Goal: Task Accomplishment & Management: Complete application form

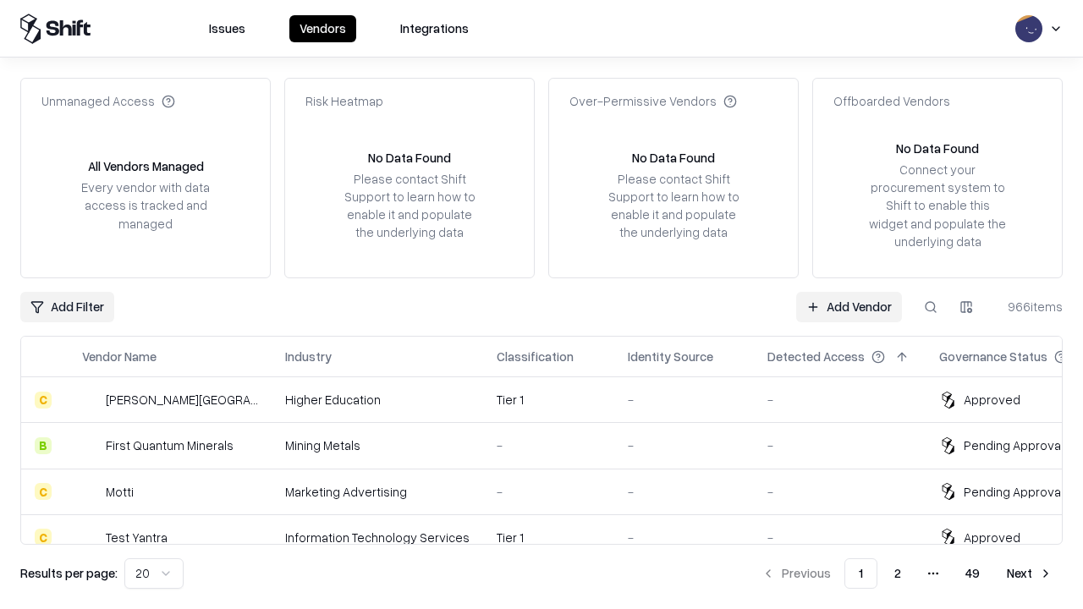
click at [848, 306] on link "Add Vendor" at bounding box center [849, 307] width 106 height 30
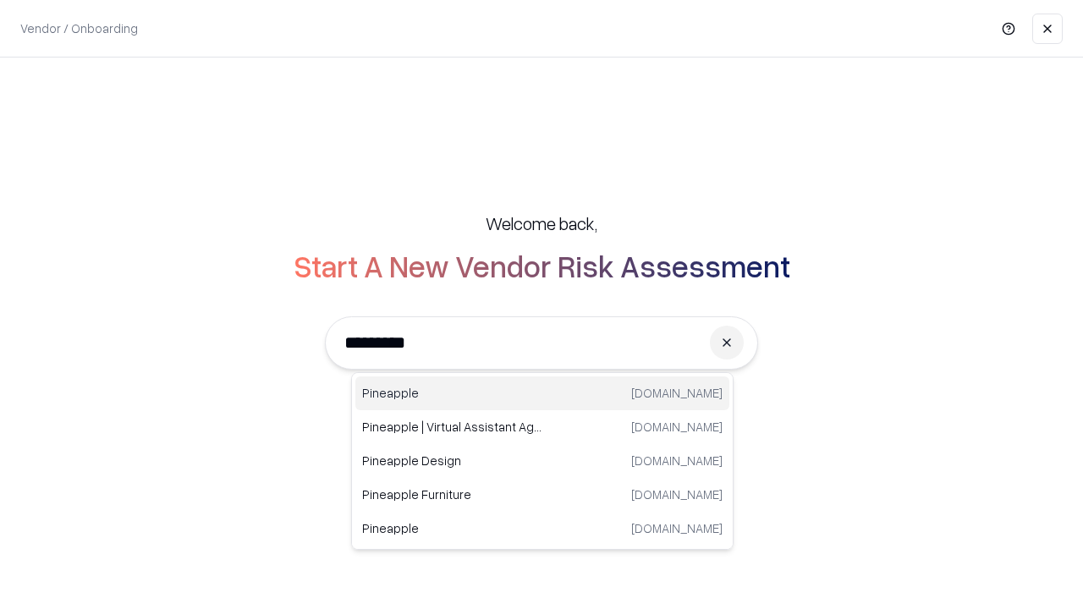
click at [542, 393] on div "Pineapple [DOMAIN_NAME]" at bounding box center [542, 393] width 374 height 34
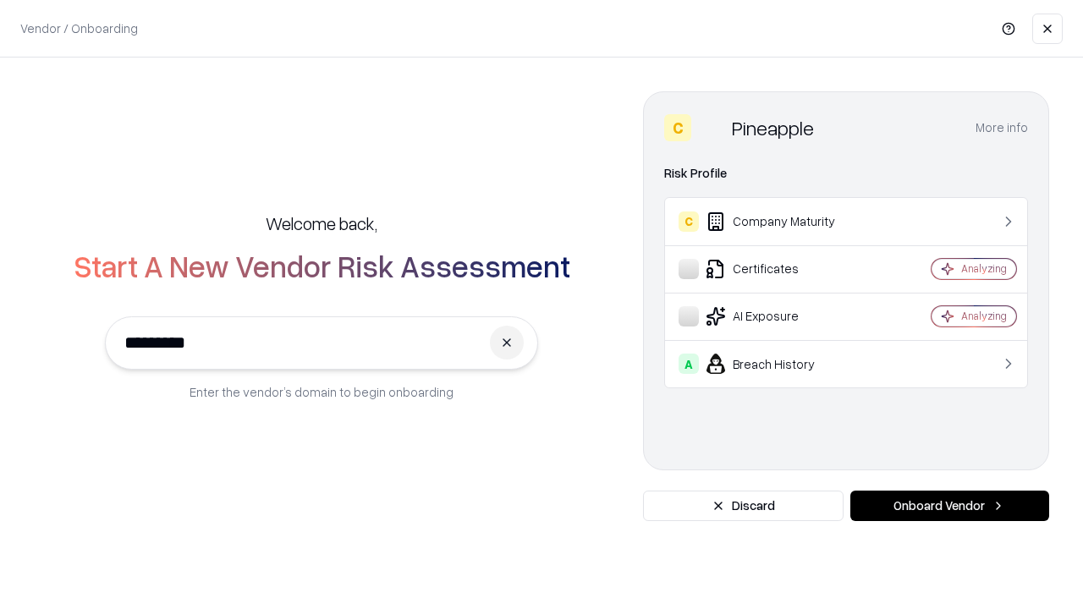
type input "*********"
click at [949, 506] on button "Onboard Vendor" at bounding box center [949, 506] width 199 height 30
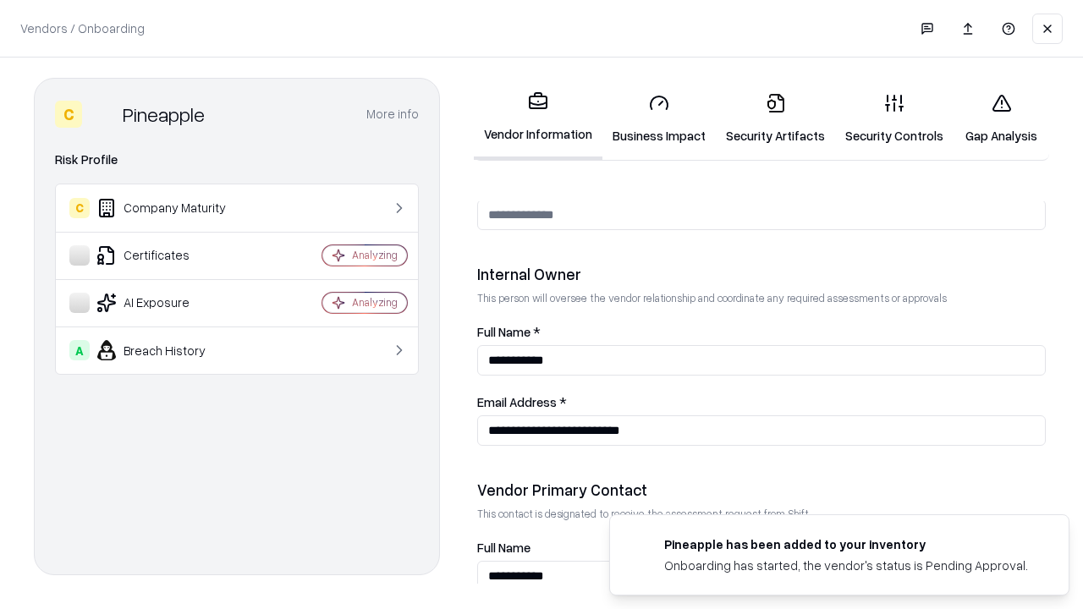
scroll to position [876, 0]
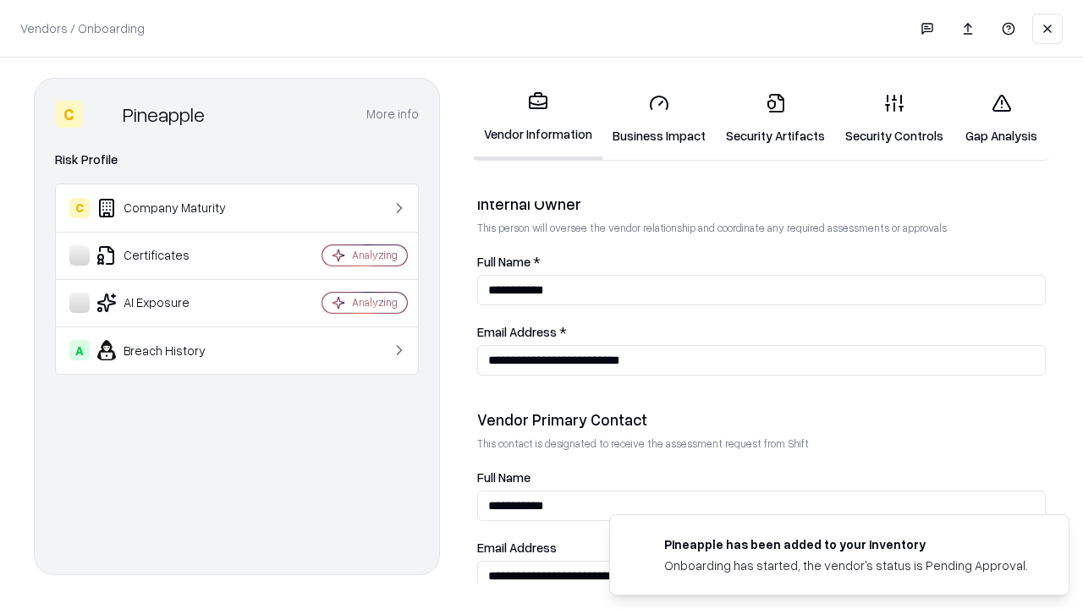
click at [659, 118] on link "Business Impact" at bounding box center [658, 119] width 113 height 79
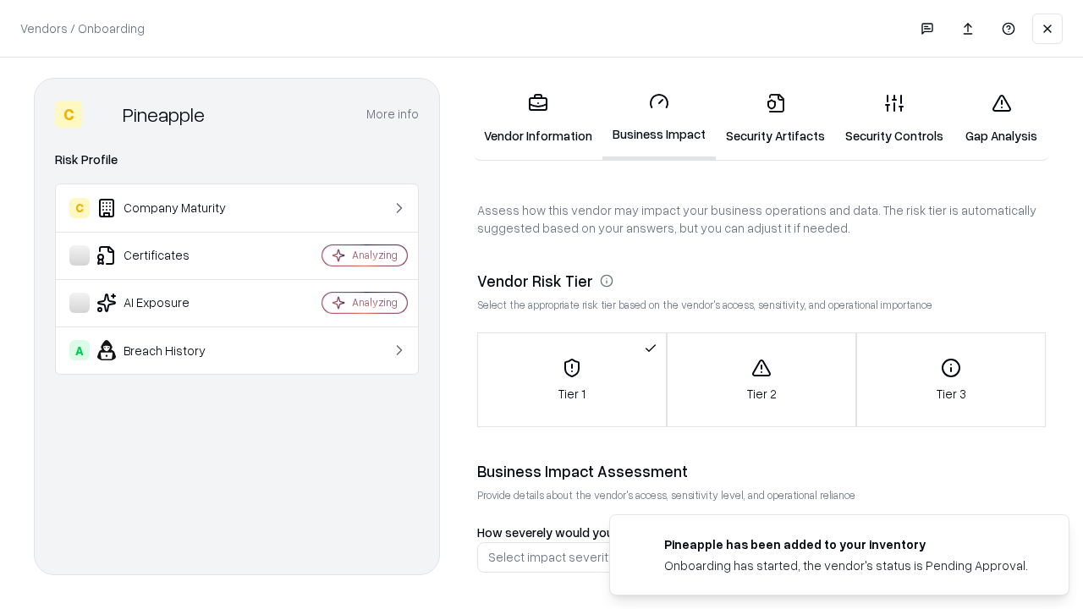
click at [775, 118] on link "Security Artifacts" at bounding box center [775, 119] width 119 height 79
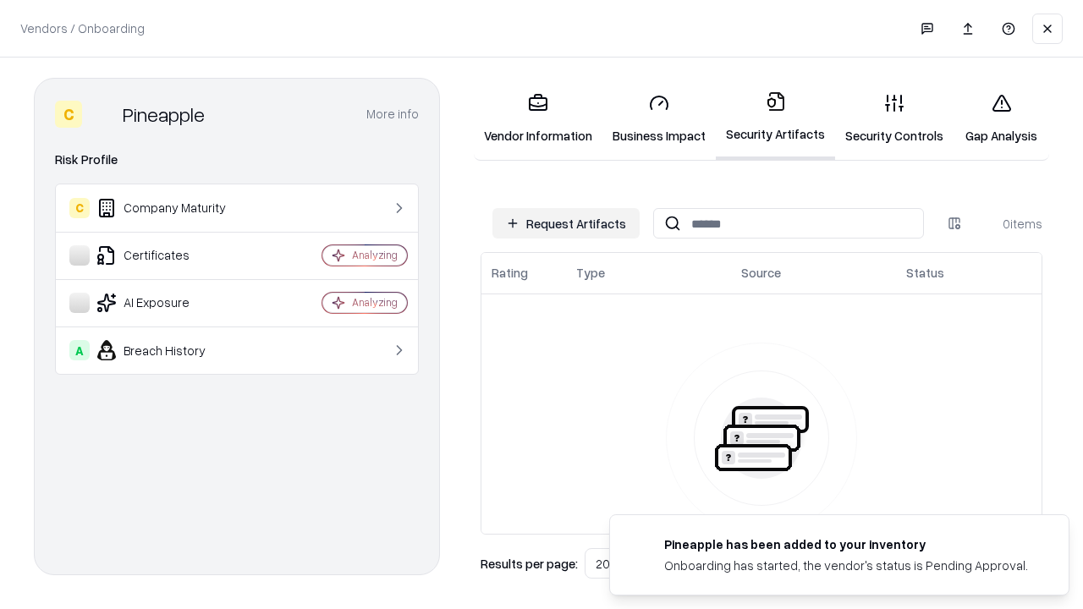
click at [566, 223] on button "Request Artifacts" at bounding box center [565, 223] width 147 height 30
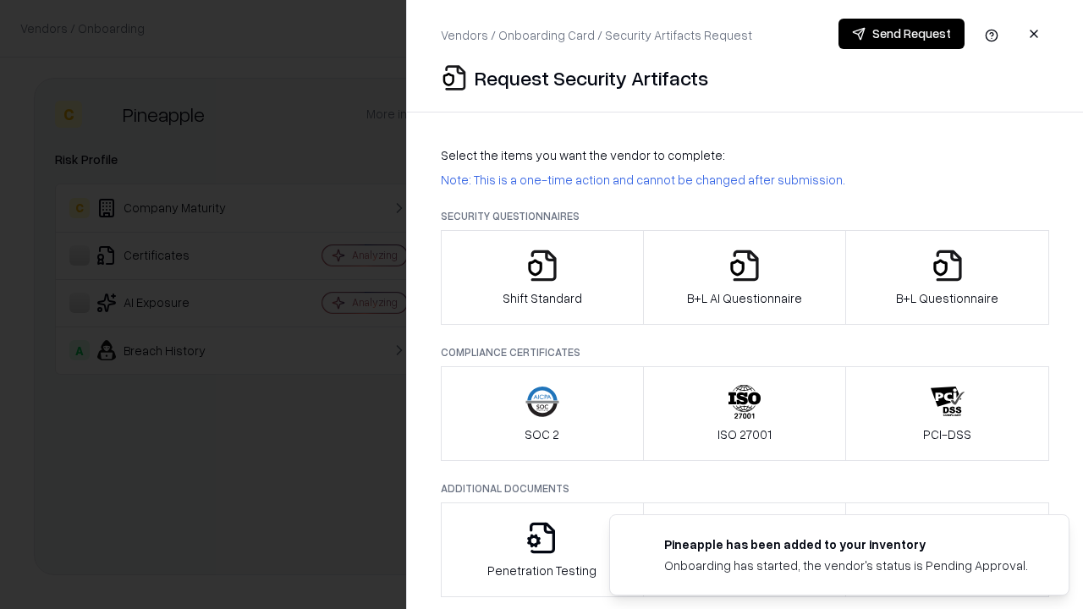
click at [541, 277] on icon "button" at bounding box center [542, 266] width 34 height 34
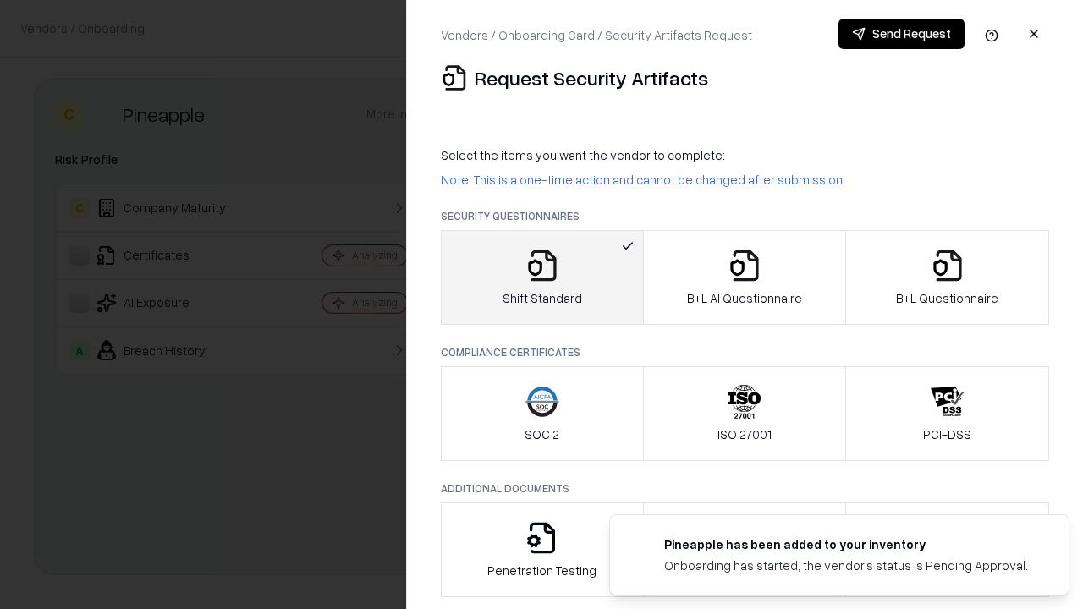
click at [901, 34] on button "Send Request" at bounding box center [901, 34] width 126 height 30
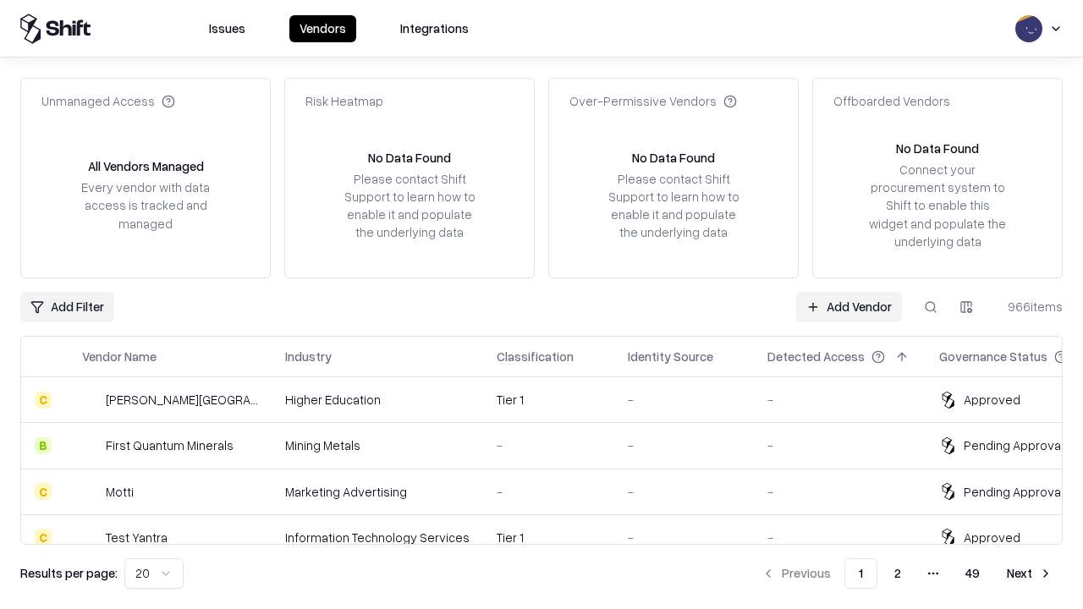
click at [930, 306] on button at bounding box center [930, 307] width 30 height 30
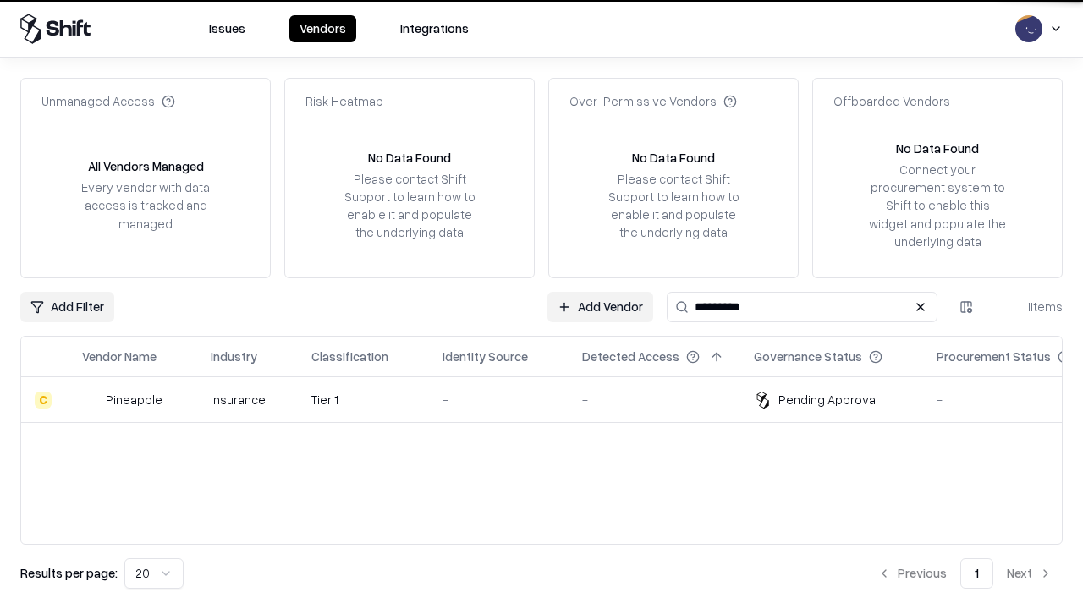
type input "*********"
click at [551, 399] on div "-" at bounding box center [498, 400] width 112 height 18
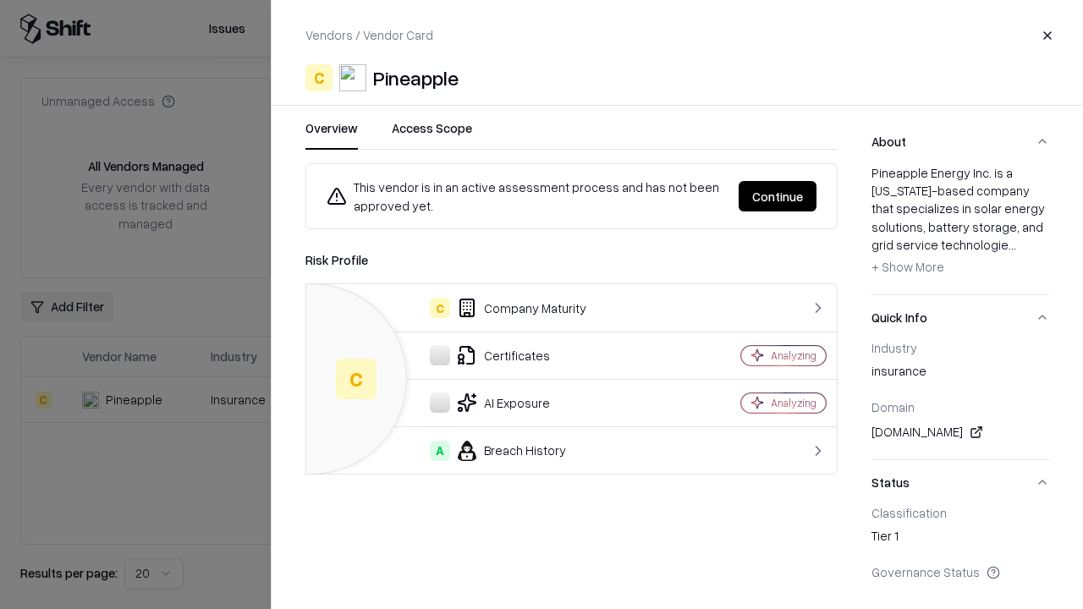
click at [777, 196] on button "Continue" at bounding box center [777, 196] width 78 height 30
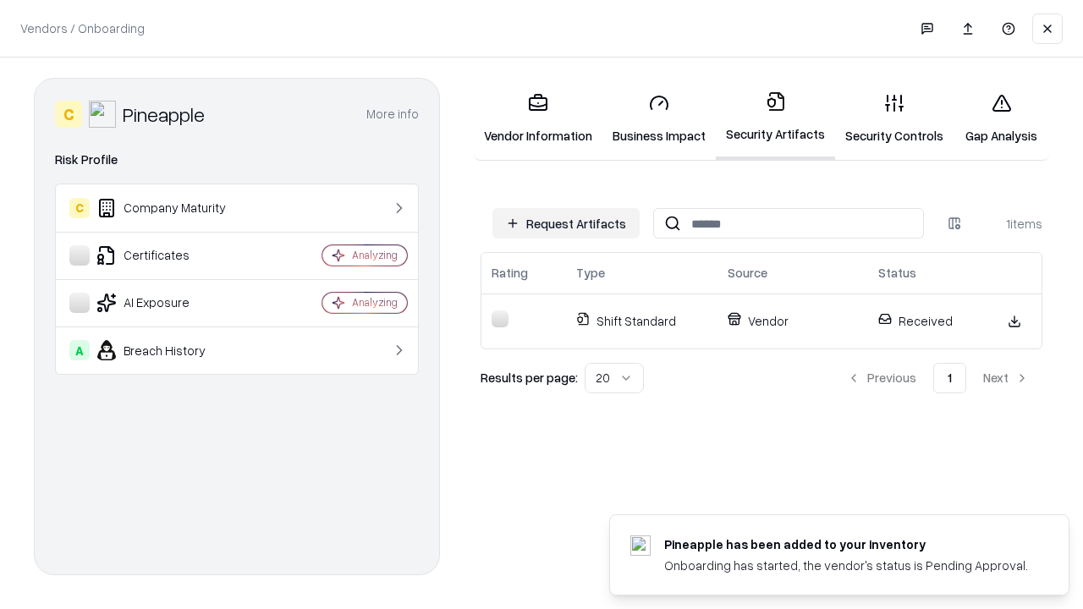
click at [1001, 118] on link "Gap Analysis" at bounding box center [1001, 119] width 96 height 79
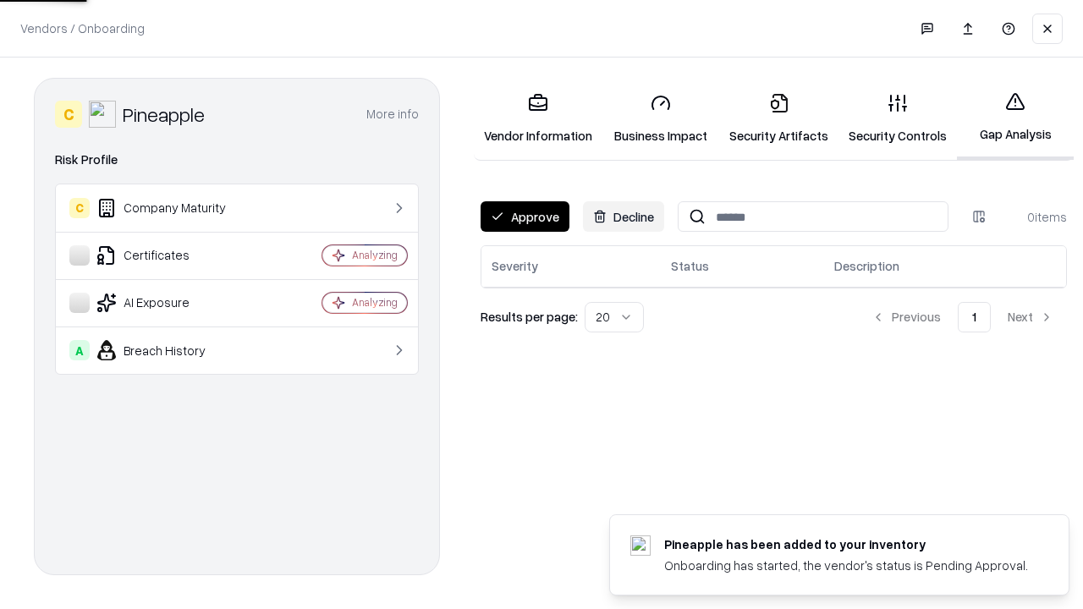
click at [524, 217] on button "Approve" at bounding box center [524, 216] width 89 height 30
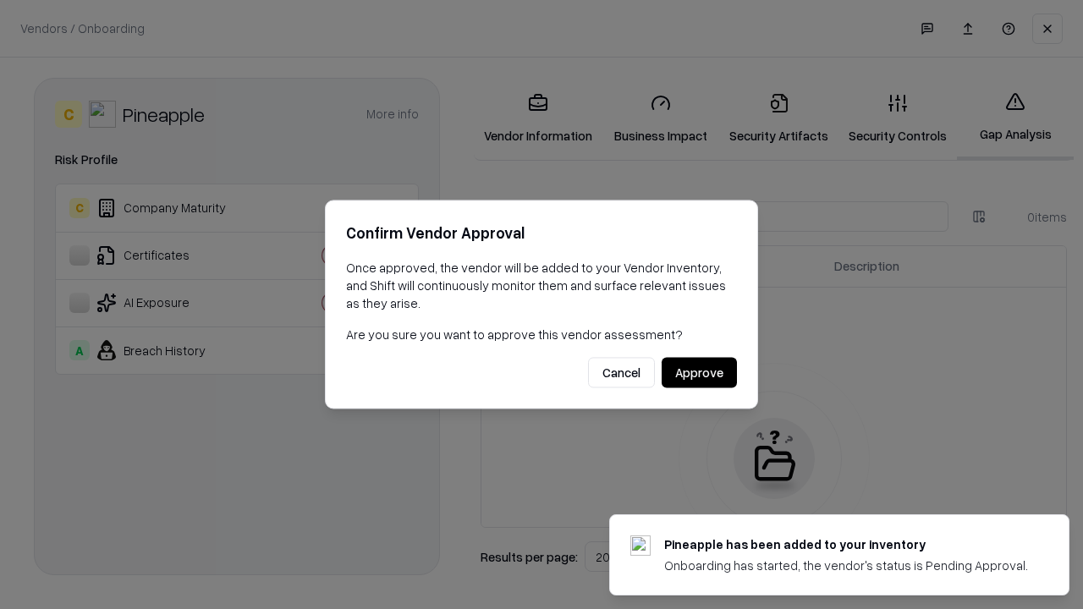
click at [699, 372] on button "Approve" at bounding box center [698, 373] width 75 height 30
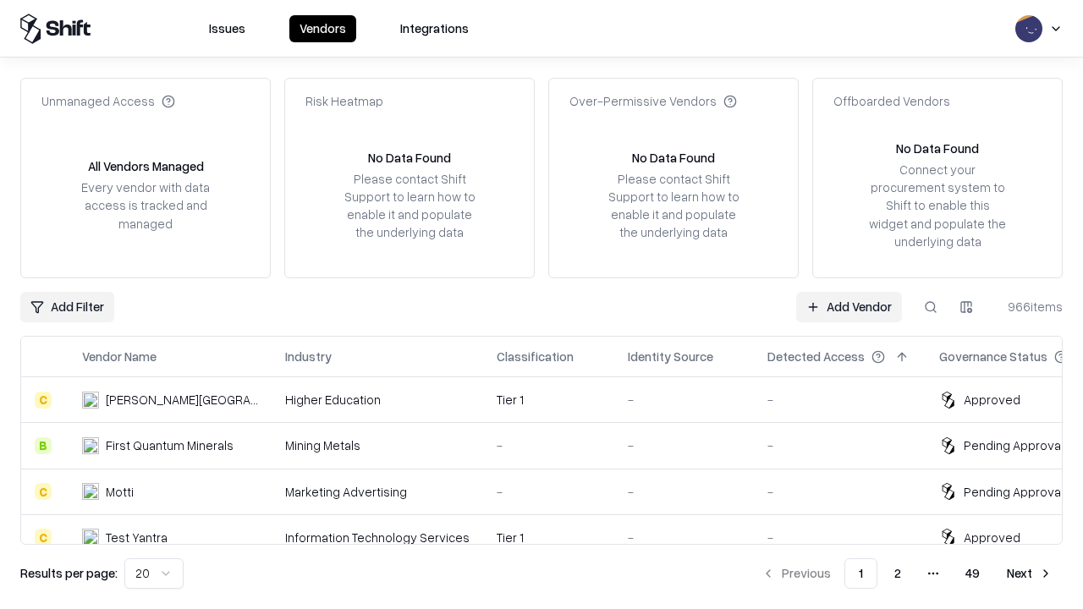
type input "*********"
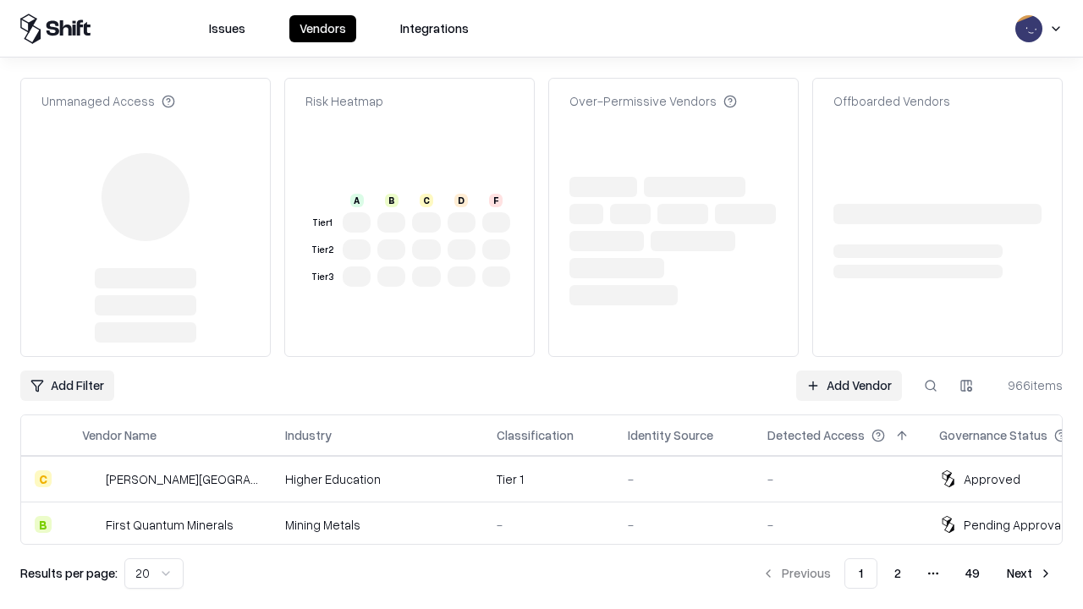
click at [848, 370] on link "Add Vendor" at bounding box center [849, 385] width 106 height 30
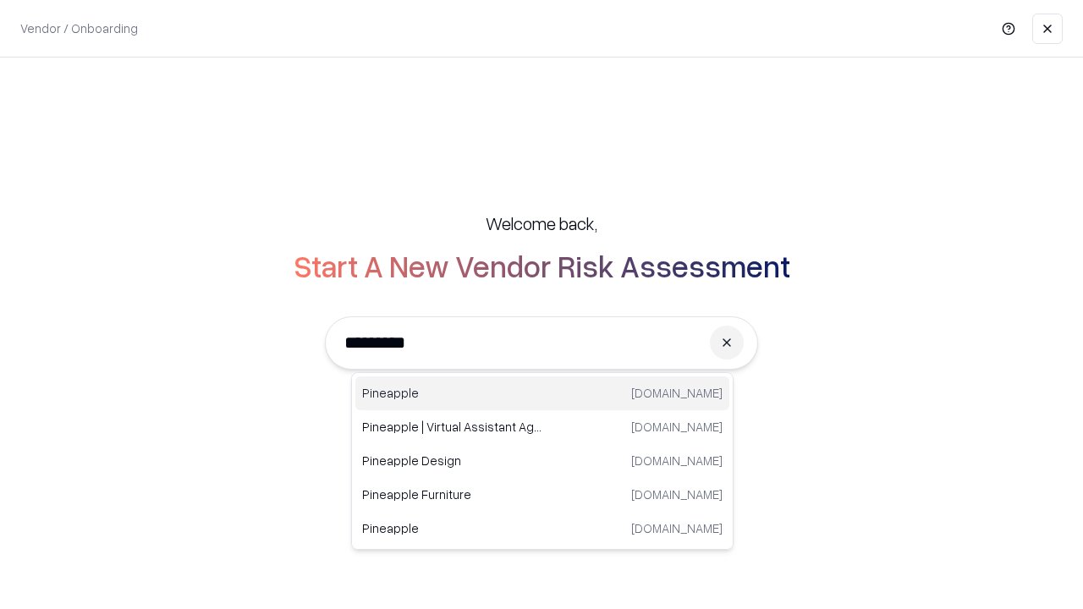
click at [542, 393] on div "Pineapple pineappleenergy.com" at bounding box center [542, 393] width 374 height 34
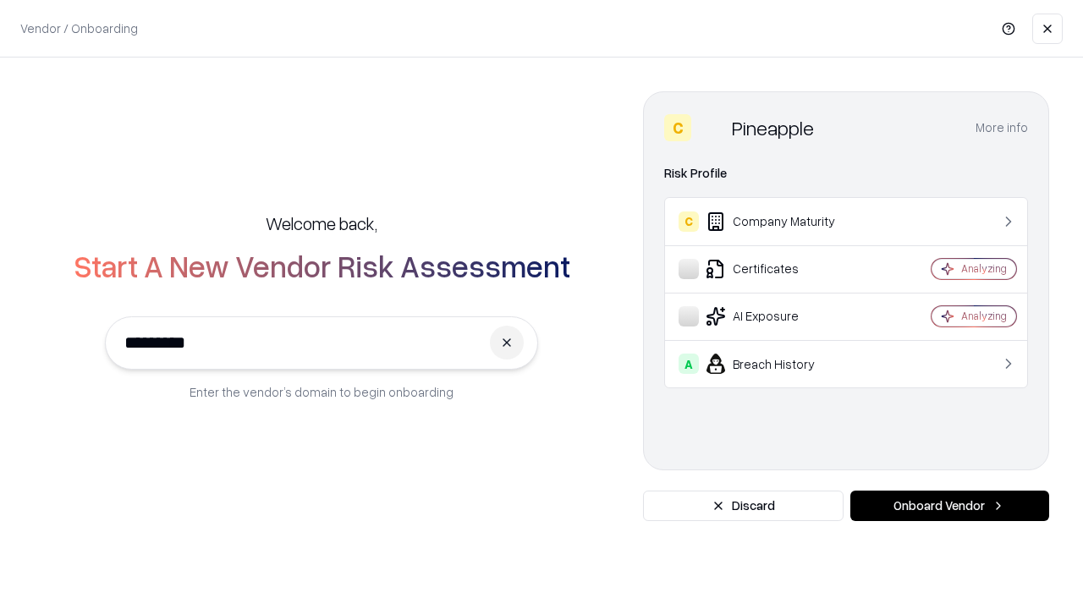
type input "*********"
click at [949, 506] on button "Onboard Vendor" at bounding box center [949, 506] width 199 height 30
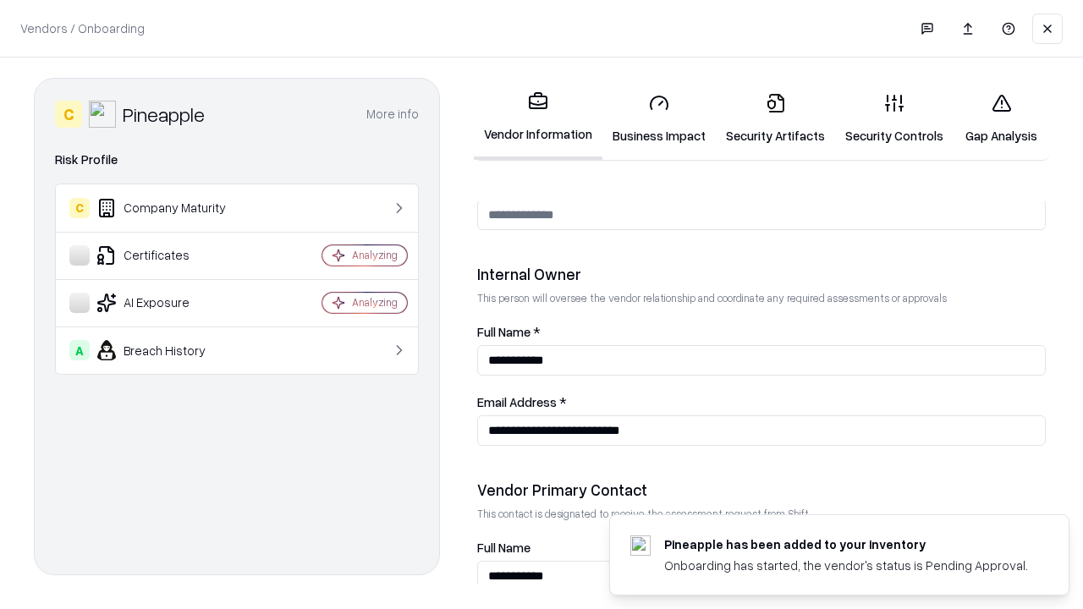
scroll to position [876, 0]
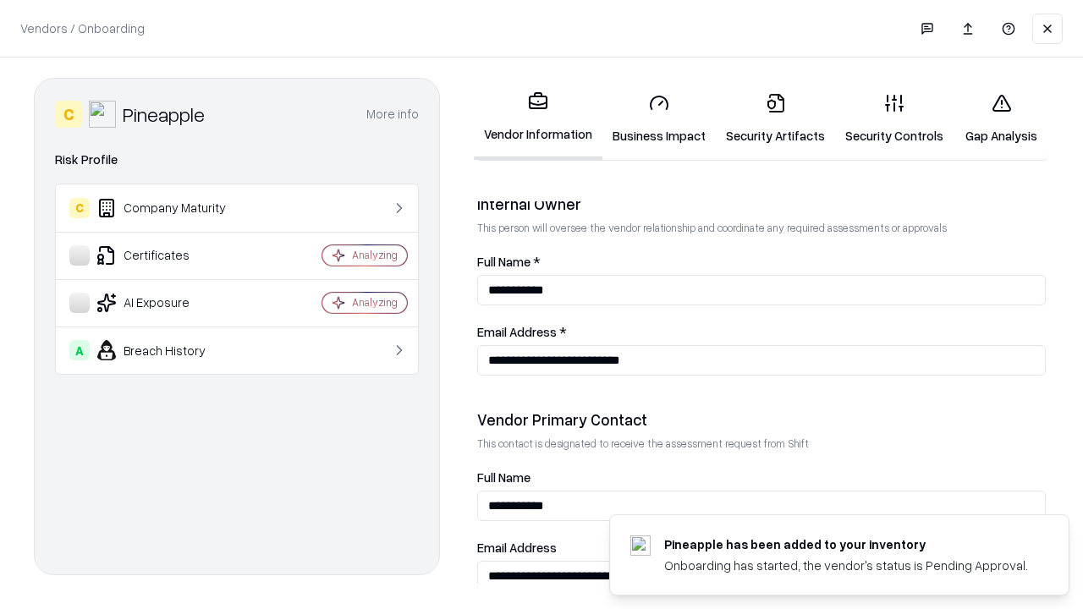
click at [1001, 118] on link "Gap Analysis" at bounding box center [1001, 119] width 96 height 79
